Goal: Communication & Community: Share content

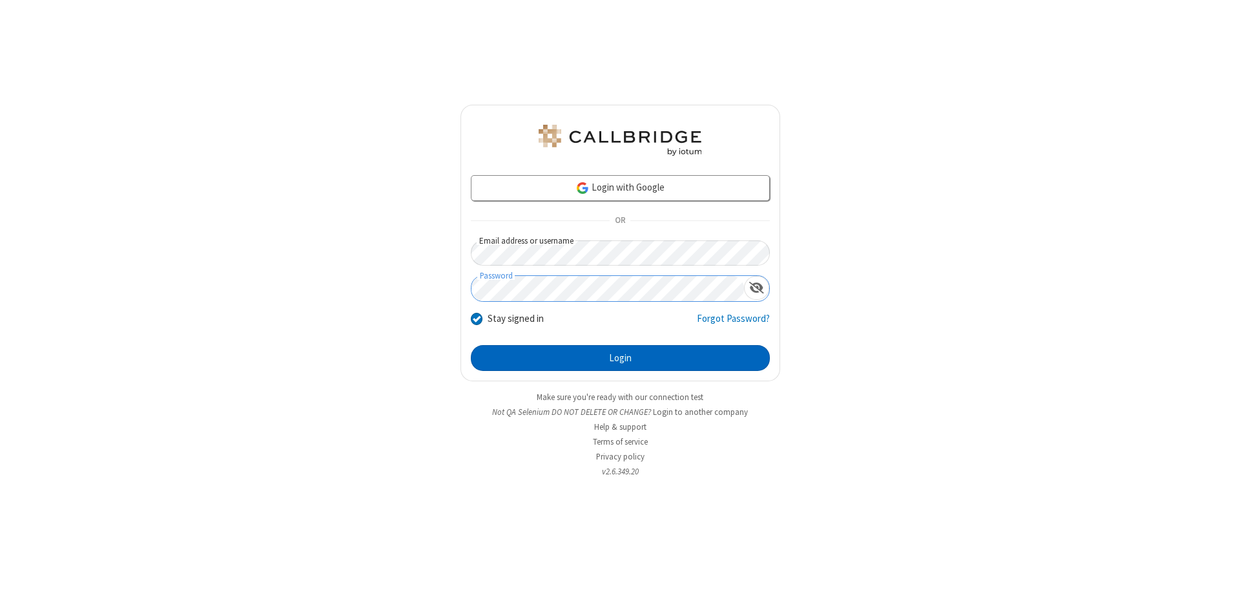
click at [620, 358] on button "Login" at bounding box center [620, 358] width 299 height 26
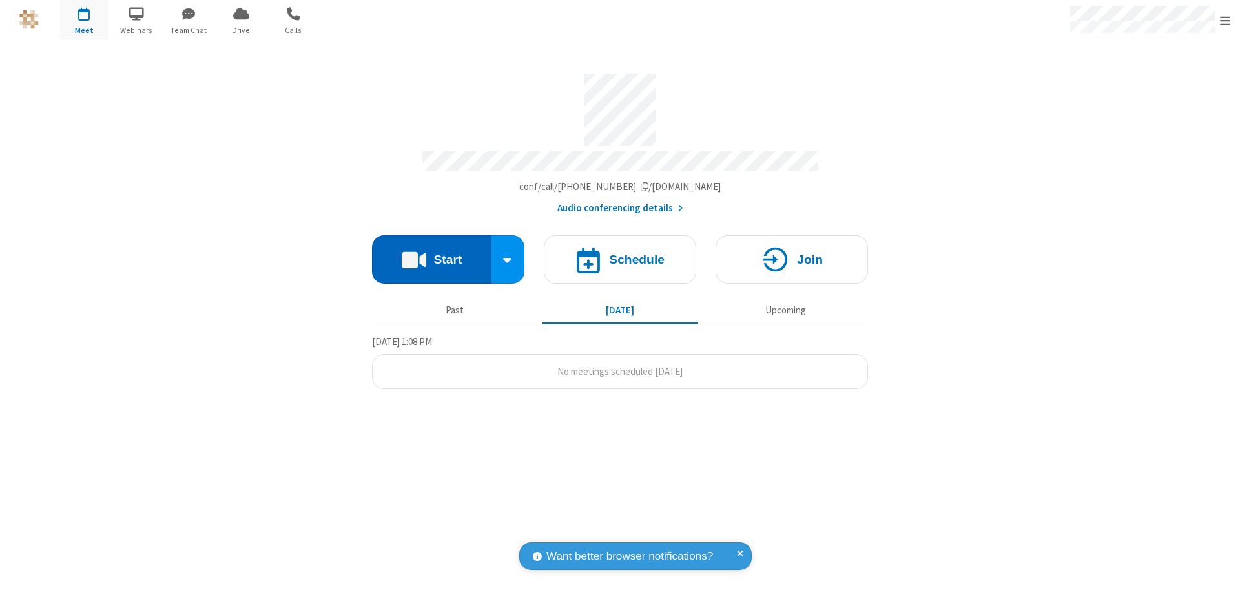
click at [431, 253] on button "Start" at bounding box center [431, 259] width 119 height 48
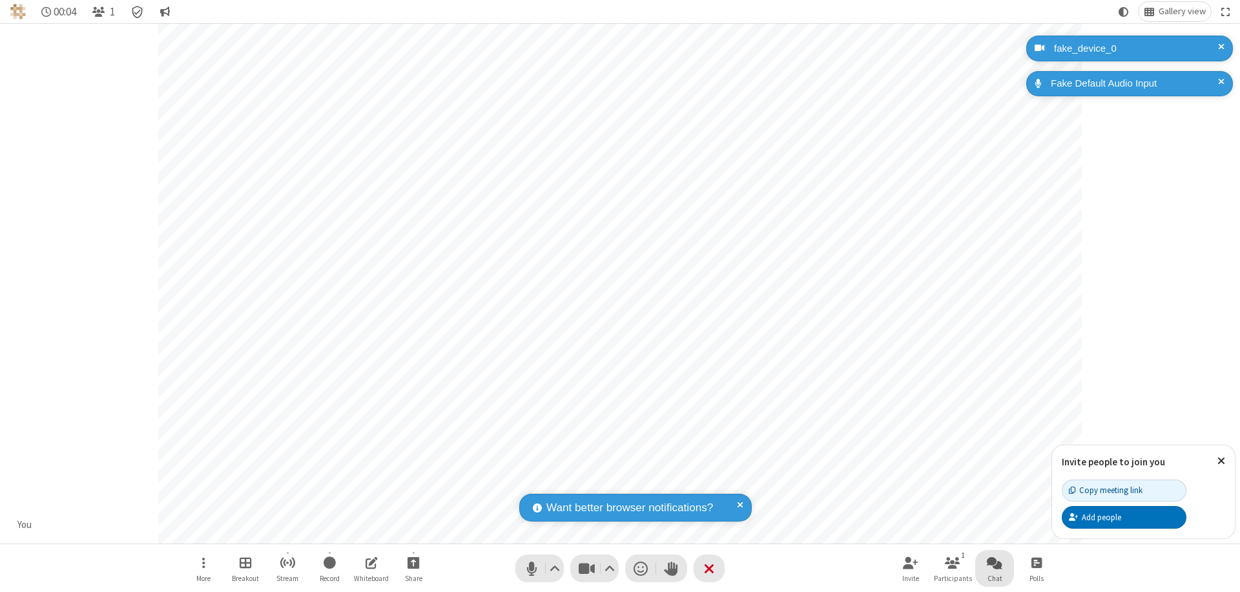
click at [995, 562] on span "Open chat" at bounding box center [994, 562] width 15 height 16
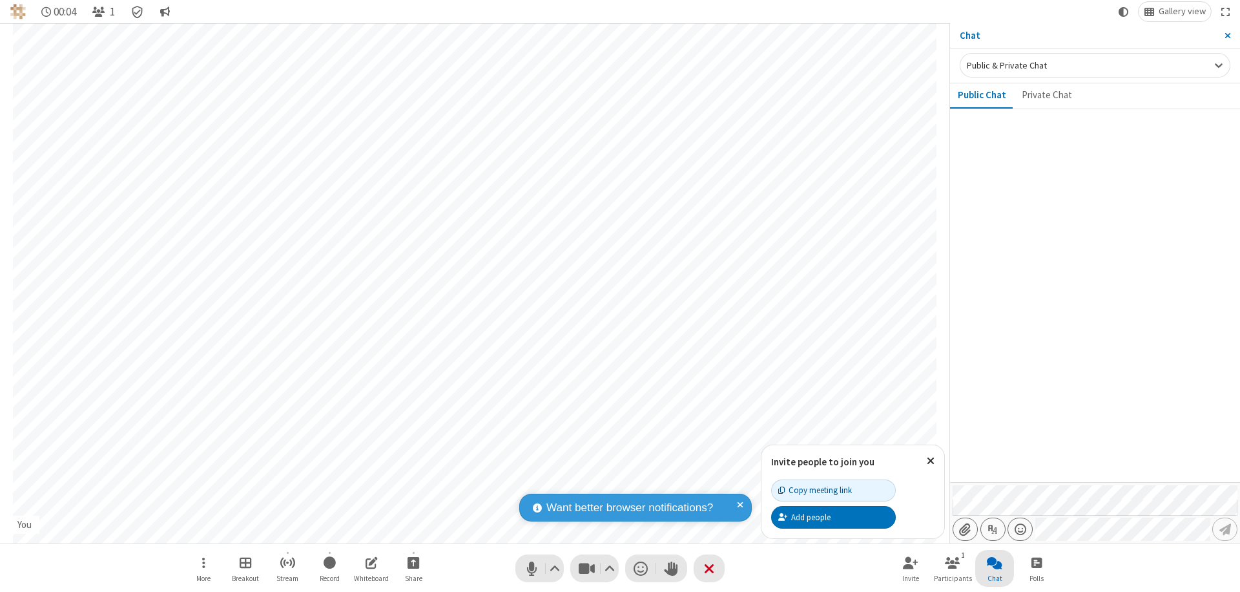
type input "C:\fakepath\doc_test.docx"
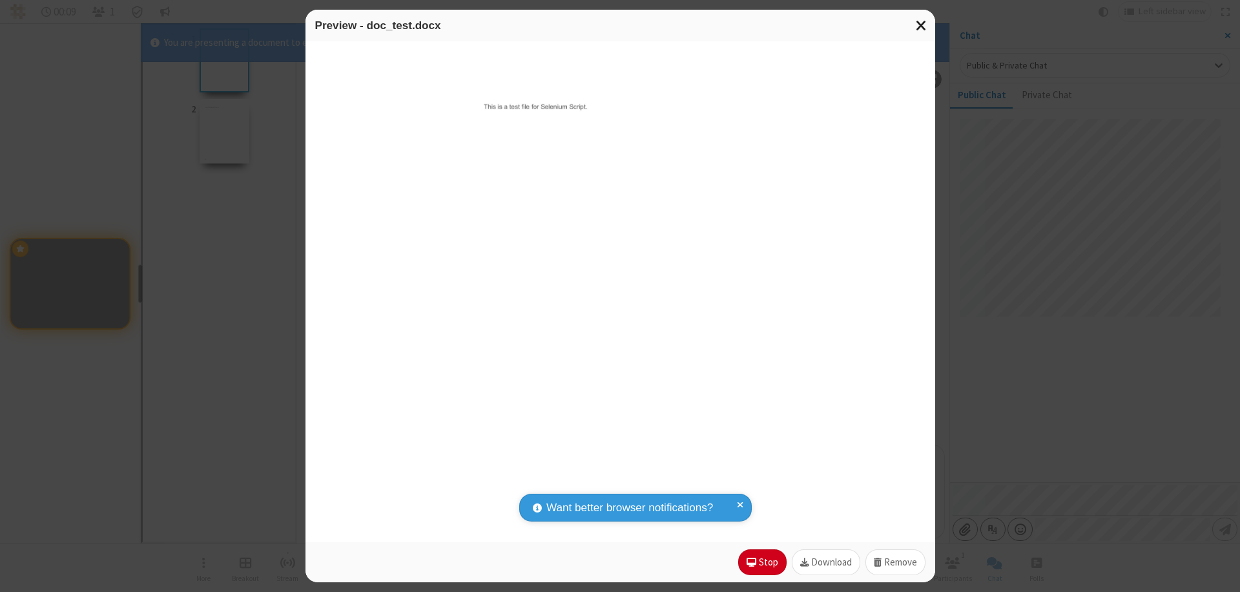
click at [921, 25] on span "Close modal" at bounding box center [922, 25] width 12 height 17
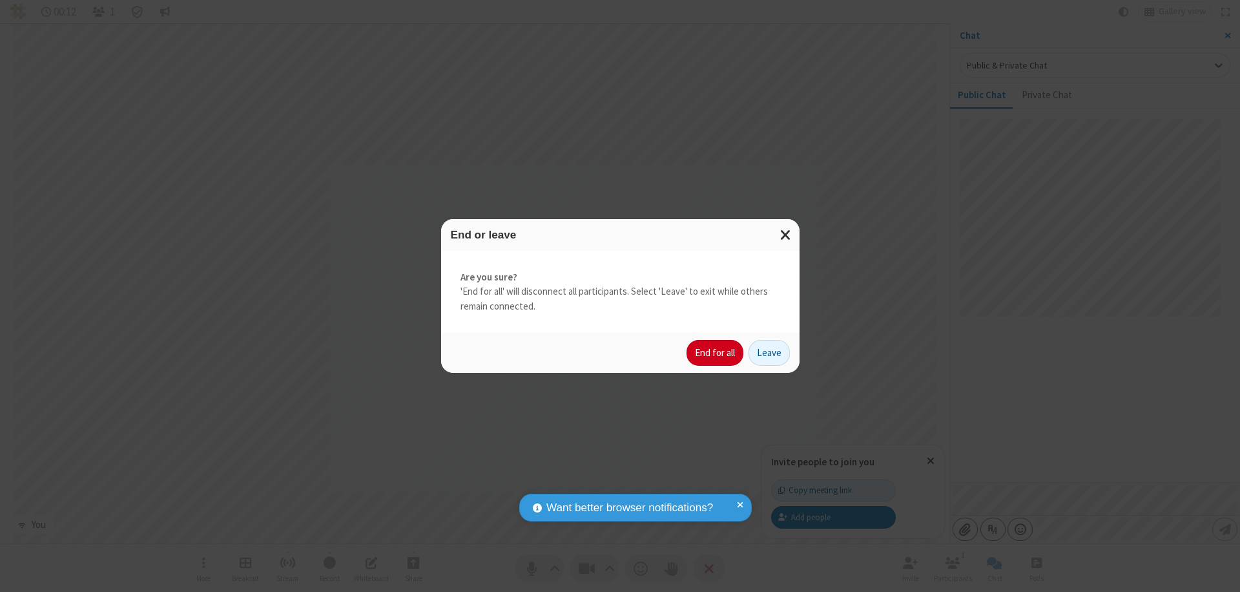
click at [716, 353] on button "End for all" at bounding box center [714, 353] width 57 height 26
